Goal: Task Accomplishment & Management: Use online tool/utility

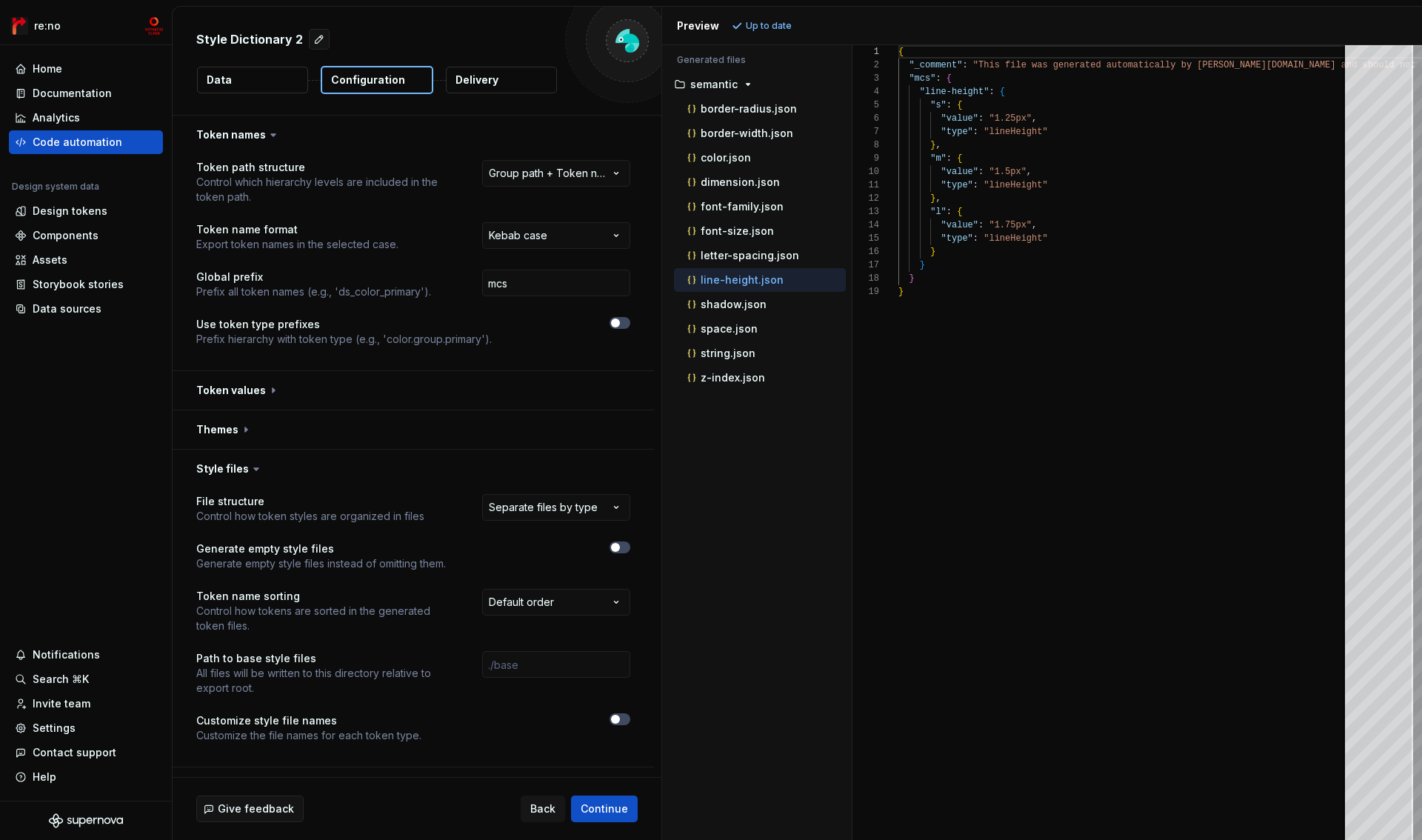
select select "**********"
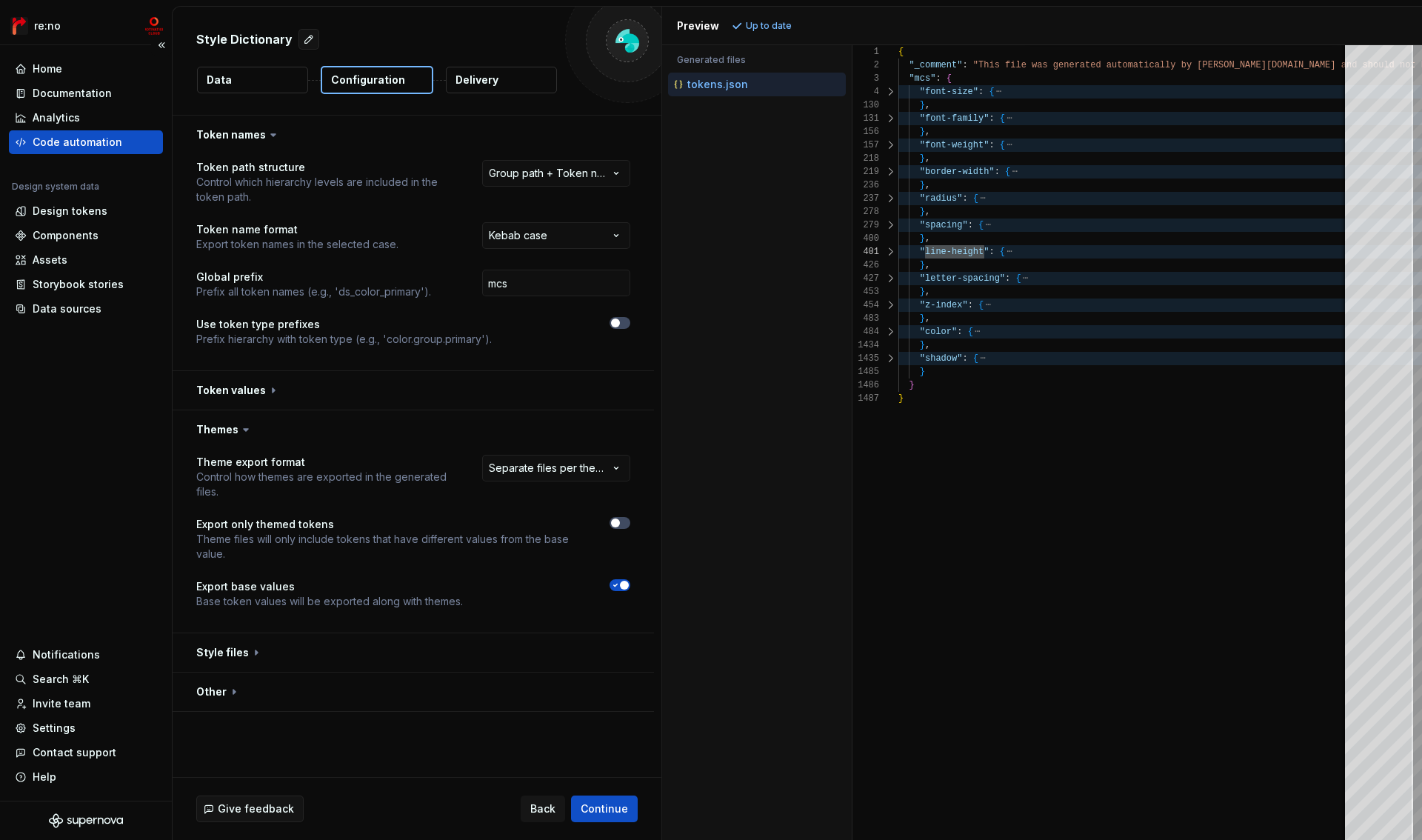
scroll to position [0, 86]
click at [130, 147] on div "Code automation" at bounding box center [85, 142] width 142 height 15
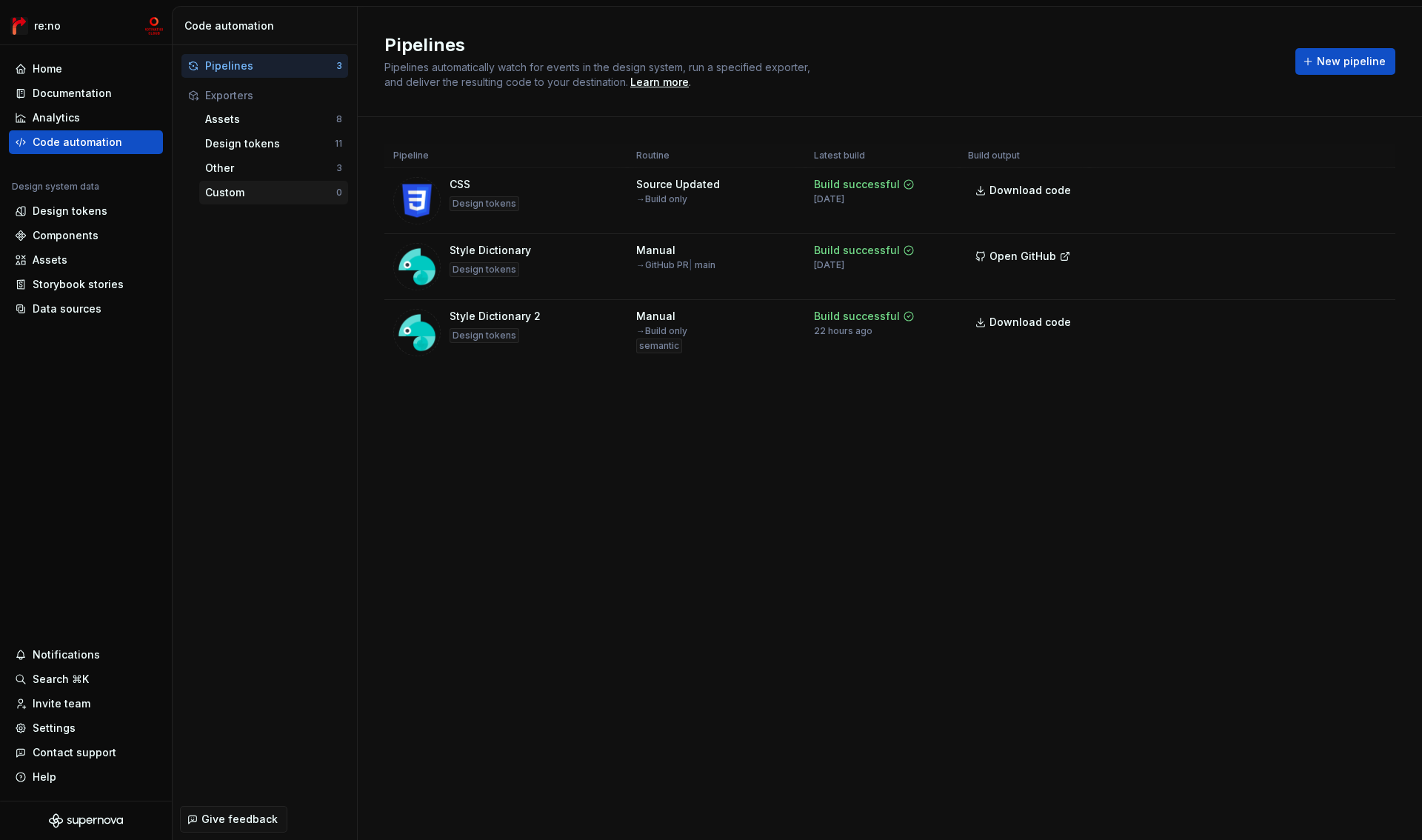
click at [242, 191] on div "Custom" at bounding box center [271, 192] width 131 height 15
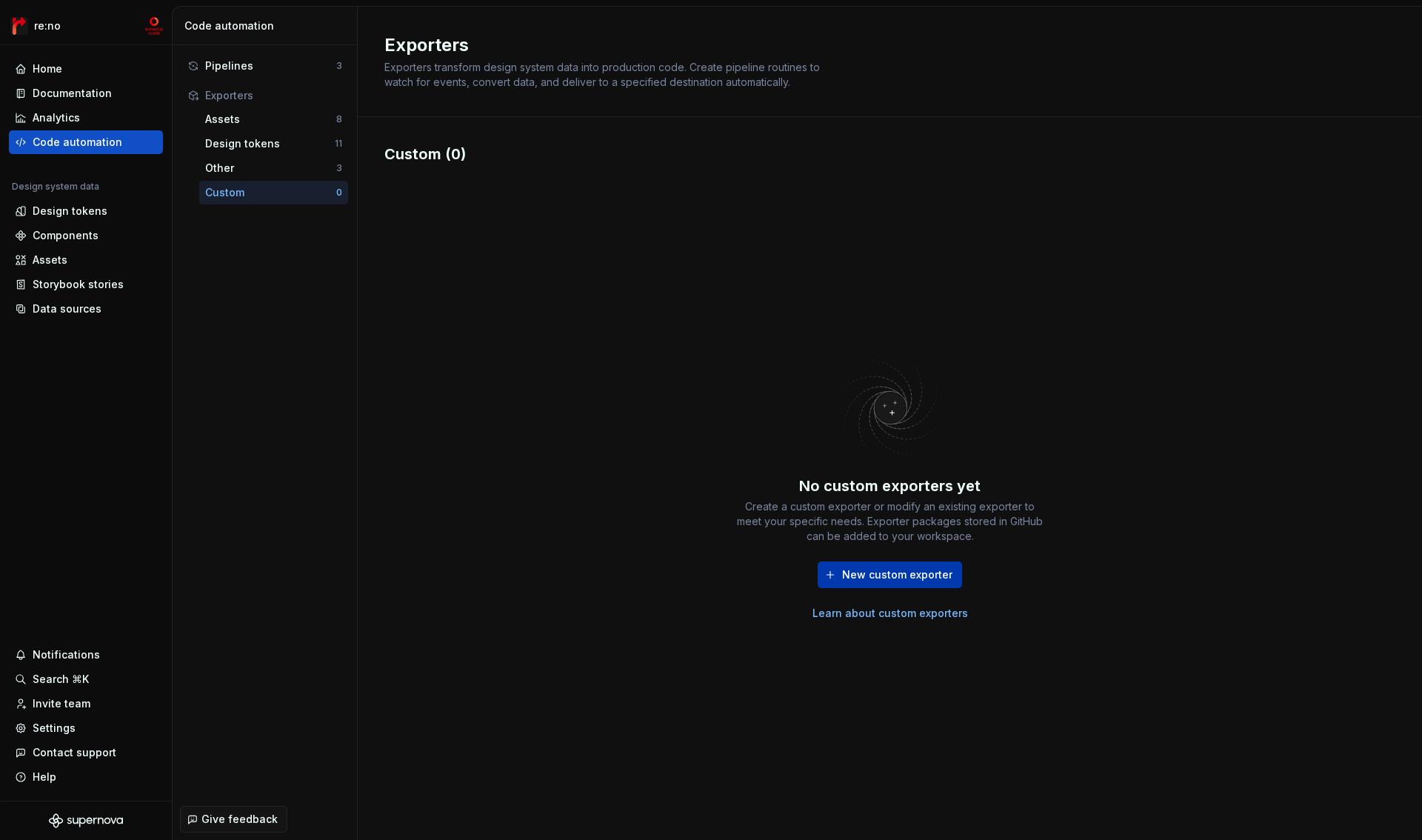
click at [878, 578] on span "New custom exporter" at bounding box center [896, 574] width 110 height 15
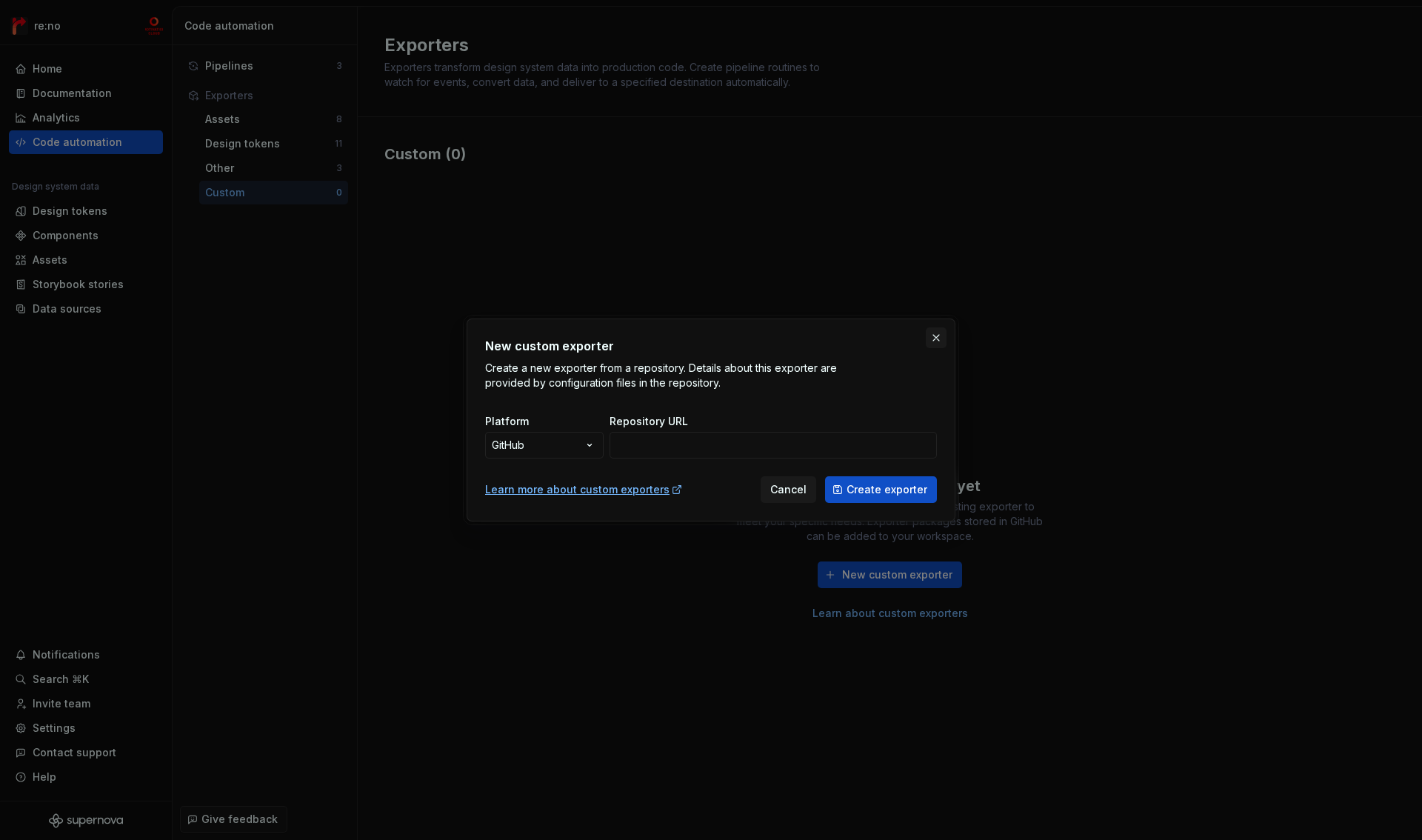
click at [939, 342] on button "button" at bounding box center [936, 337] width 21 height 21
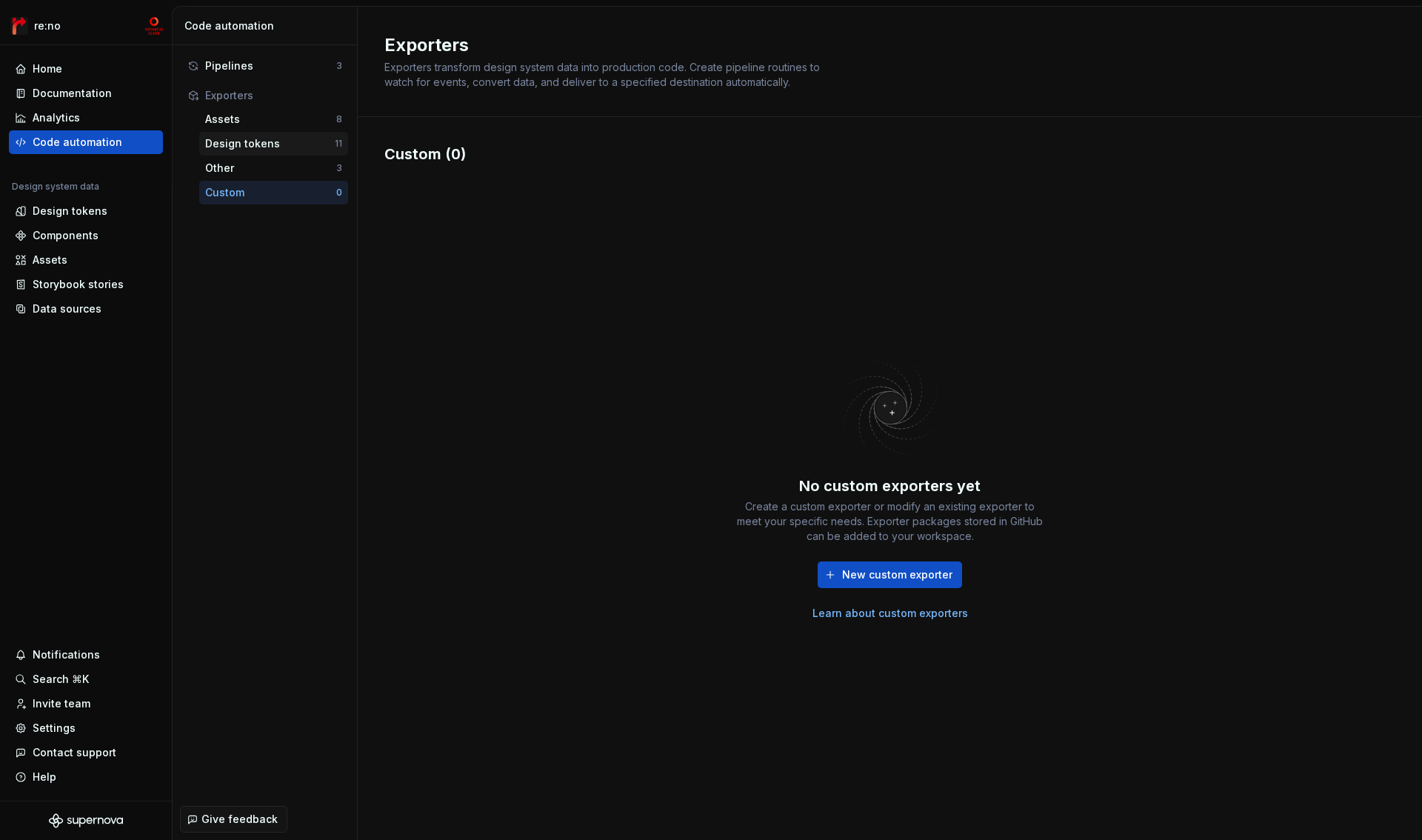
click at [261, 148] on div "Design tokens" at bounding box center [270, 143] width 130 height 15
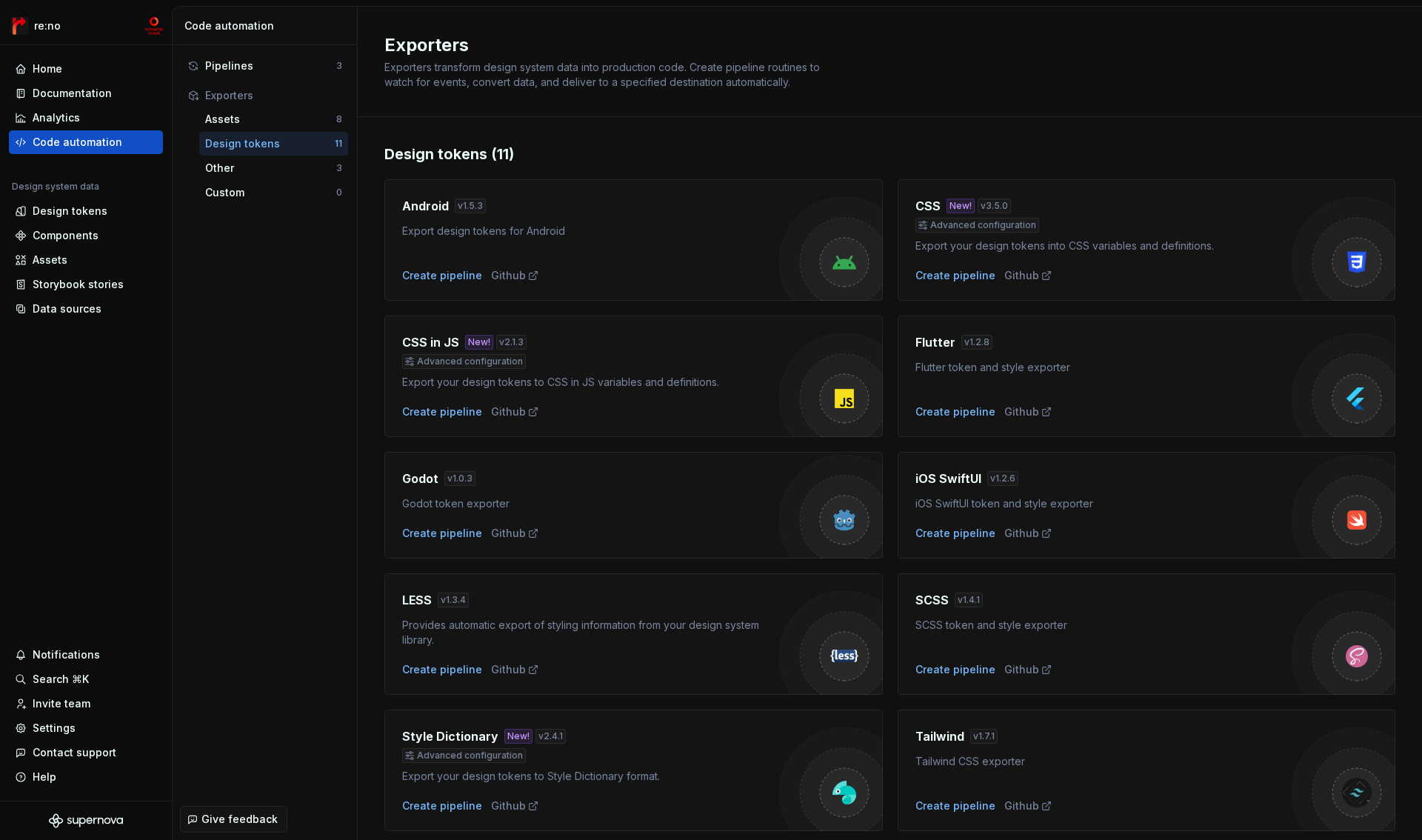
scroll to position [183, 0]
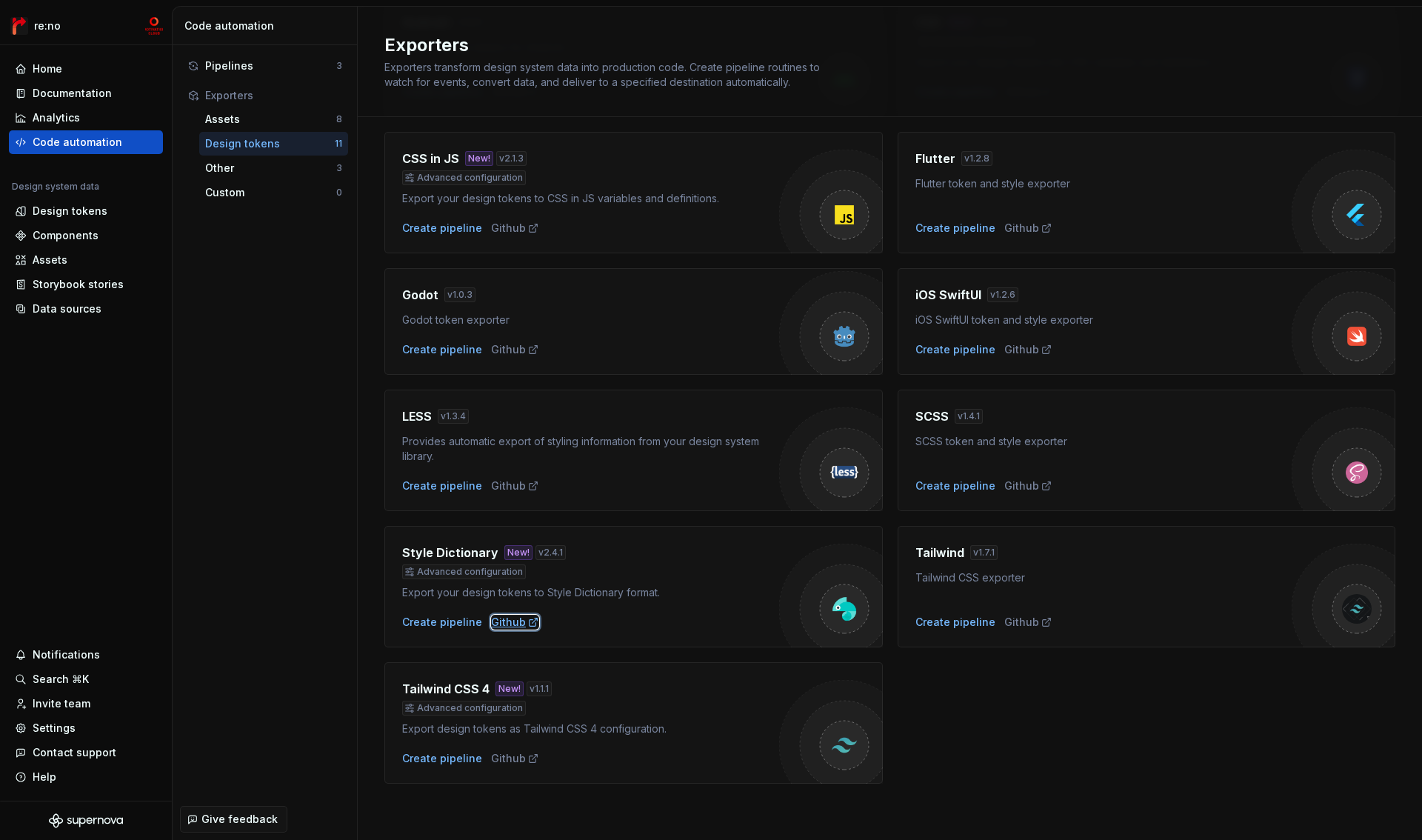
click at [511, 620] on div "Github" at bounding box center [515, 622] width 49 height 15
